Goal: Manage account settings

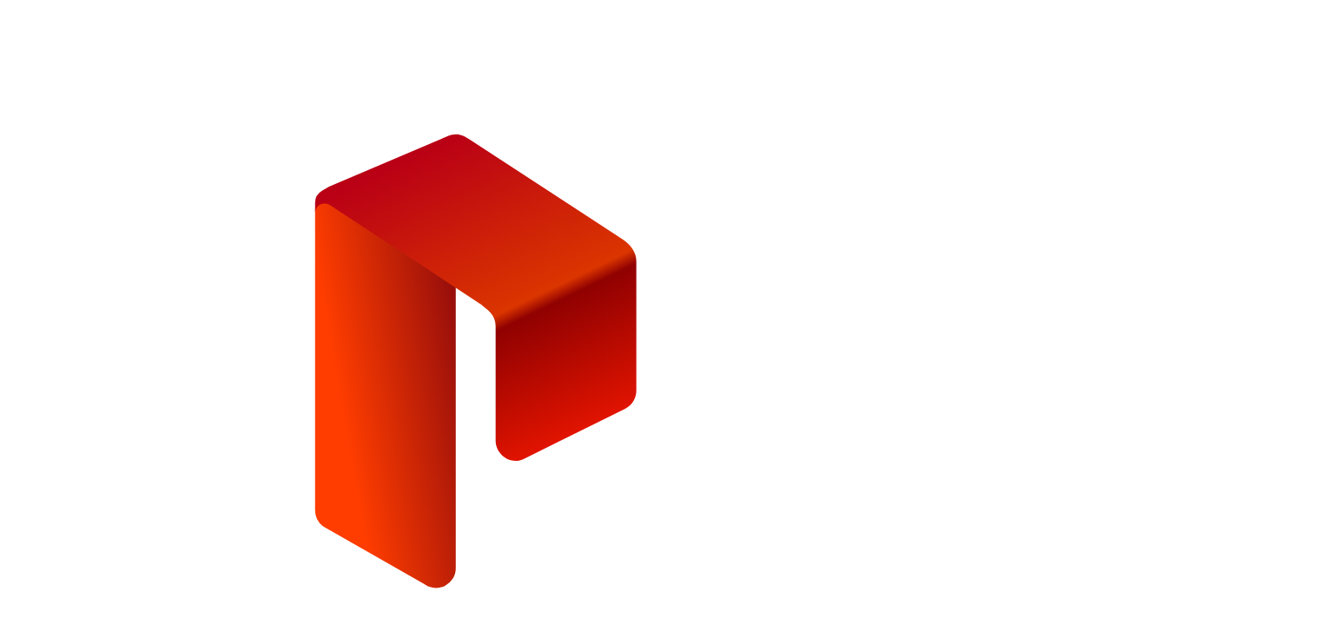
type input "**********"
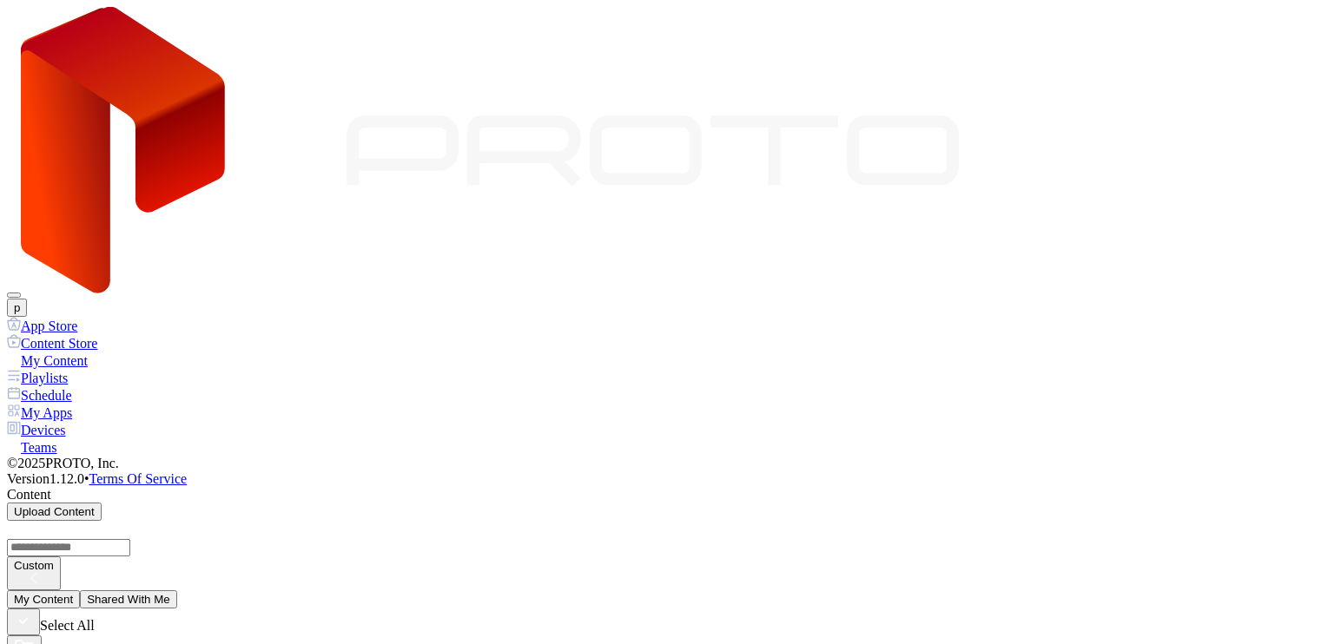
click at [133, 421] on div "Devices" at bounding box center [667, 429] width 1320 height 17
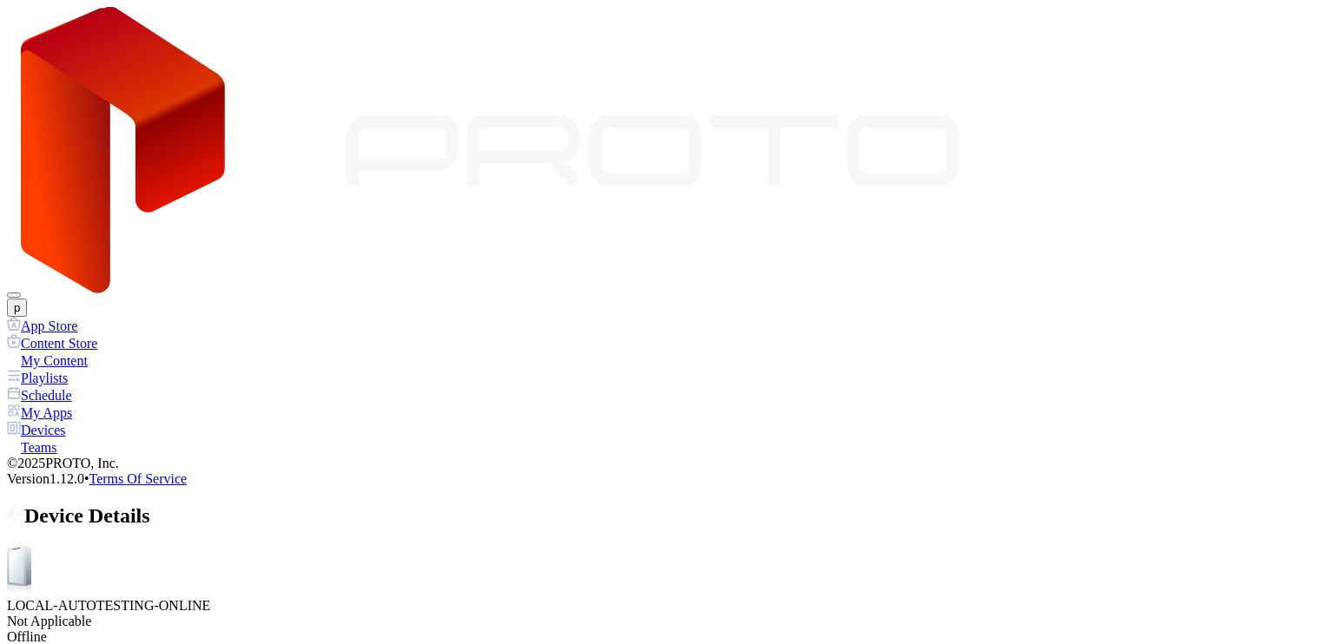
click at [24, 505] on icon at bounding box center [15, 513] width 17 height 17
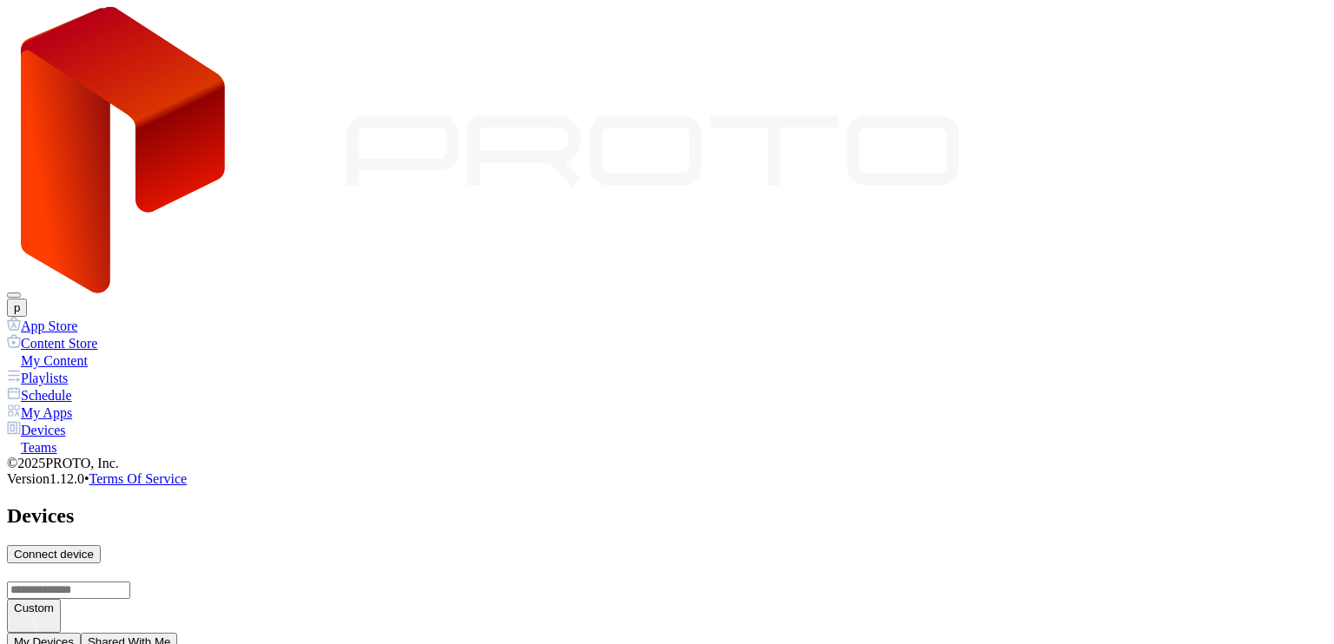
click at [234, 504] on div "Device Details" at bounding box center [667, 515] width 1320 height 23
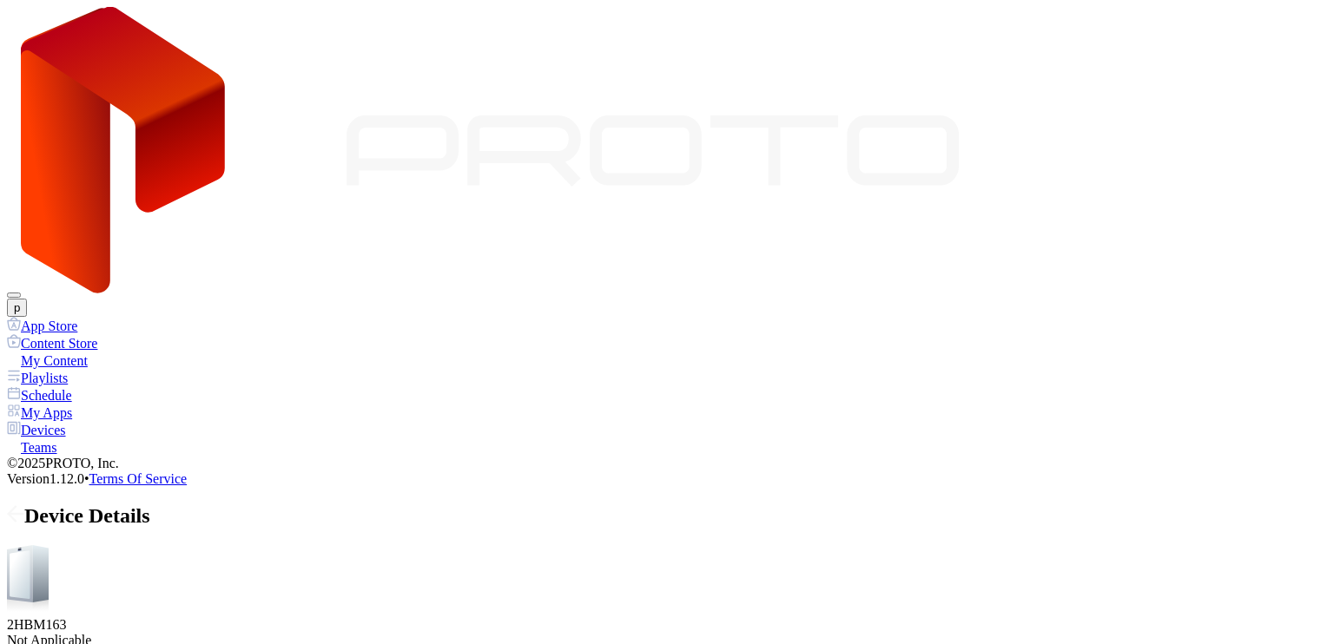
drag, startPoint x: 384, startPoint y: 289, endPoint x: 395, endPoint y: 289, distance: 11.3
click at [27, 299] on button "p" at bounding box center [17, 308] width 20 height 18
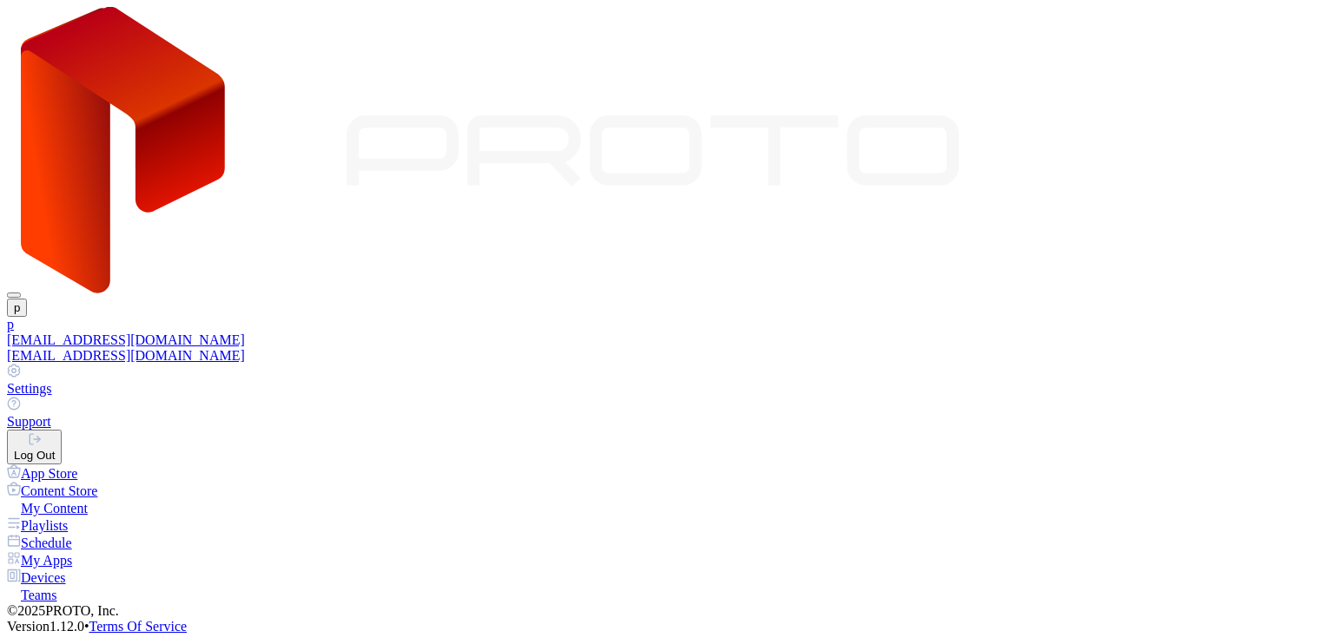
click at [1154, 333] on div "[EMAIL_ADDRESS][DOMAIN_NAME]" at bounding box center [667, 341] width 1320 height 16
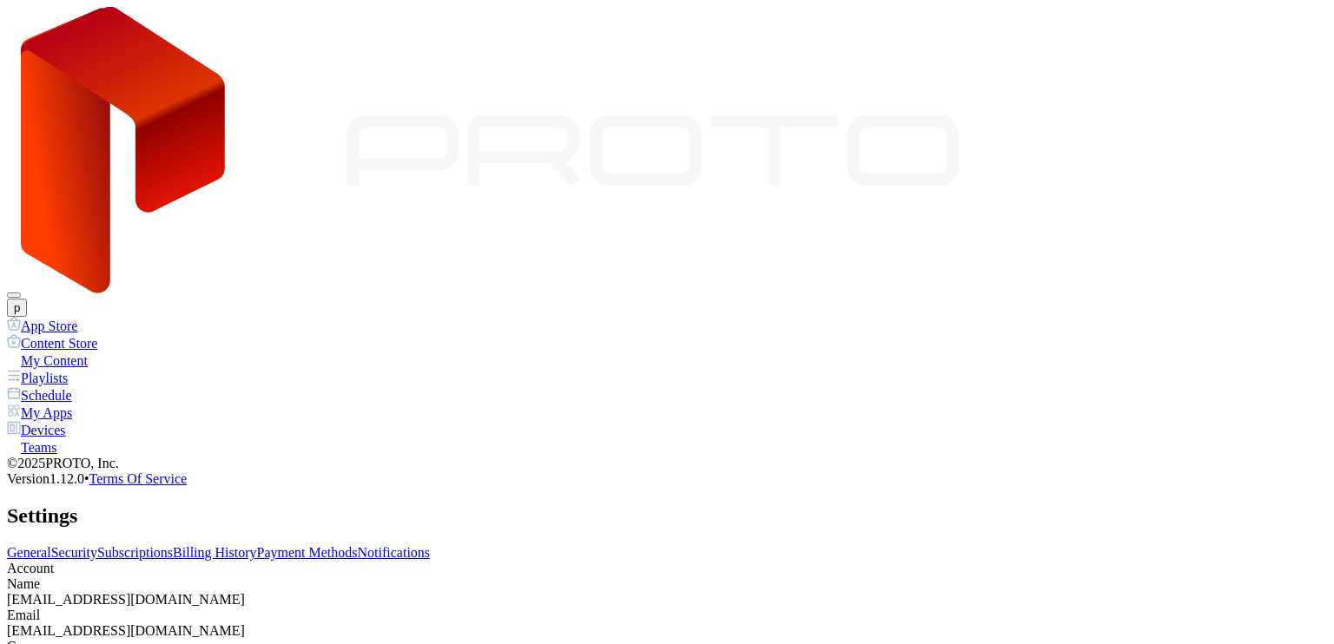
click at [173, 545] on link "Subscriptions" at bounding box center [135, 552] width 76 height 15
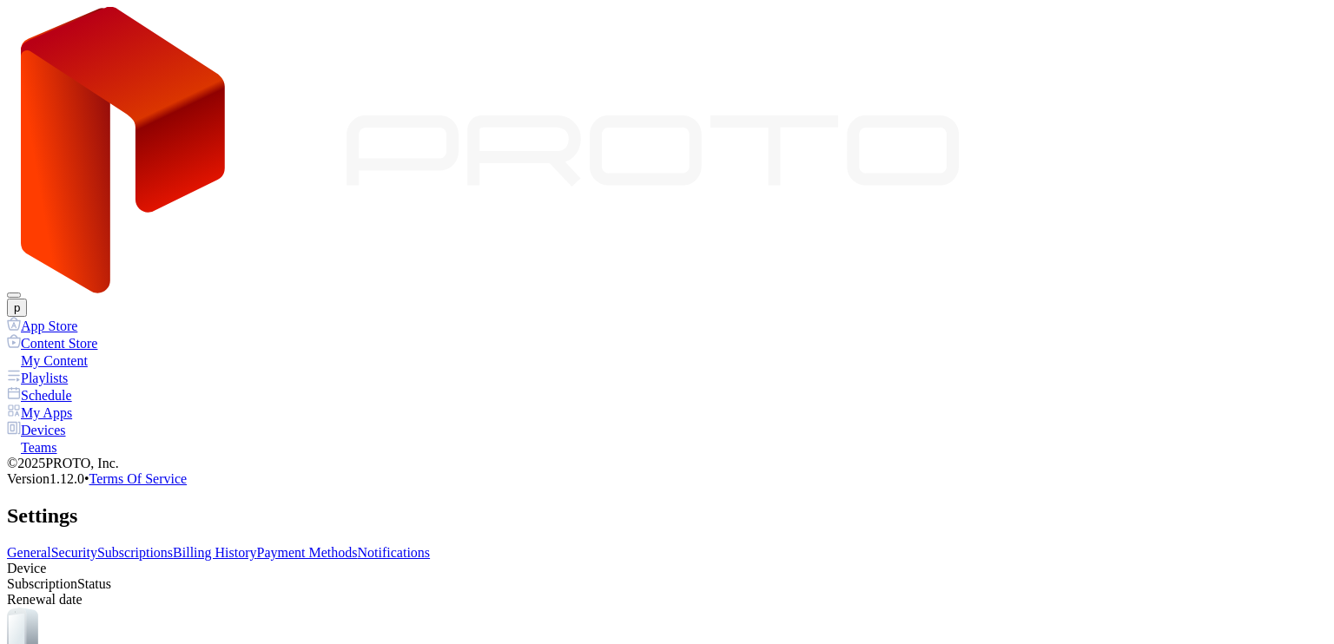
click at [256, 545] on link "Billing History" at bounding box center [214, 552] width 83 height 15
click at [358, 545] on link "Payment Methods" at bounding box center [307, 552] width 101 height 15
